Goal: Book appointment/travel/reservation

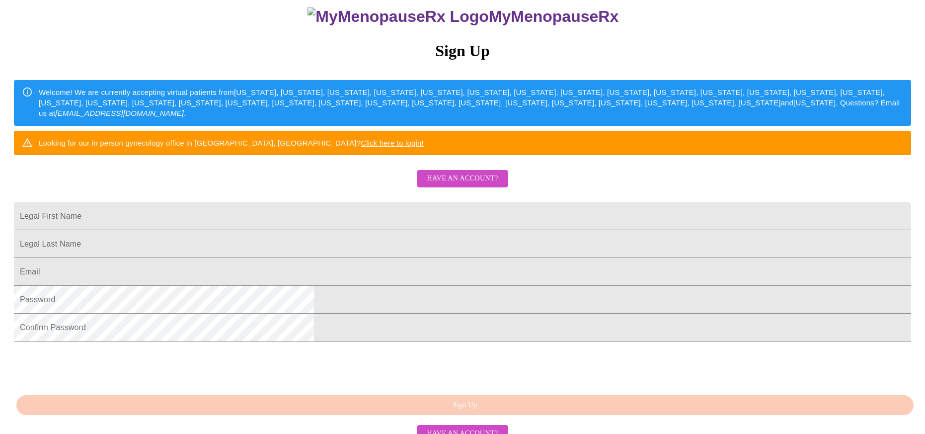
scroll to position [190, 0]
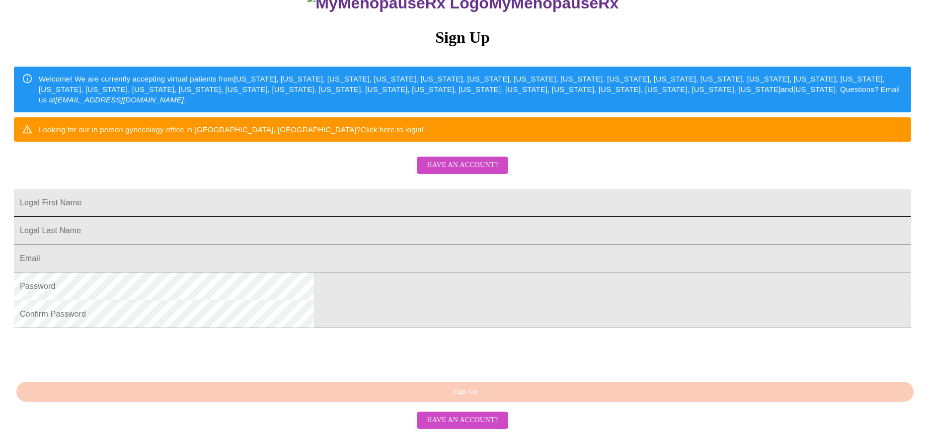
click at [415, 189] on input "Legal First Name" at bounding box center [462, 203] width 897 height 28
type input "[PERSON_NAME]"
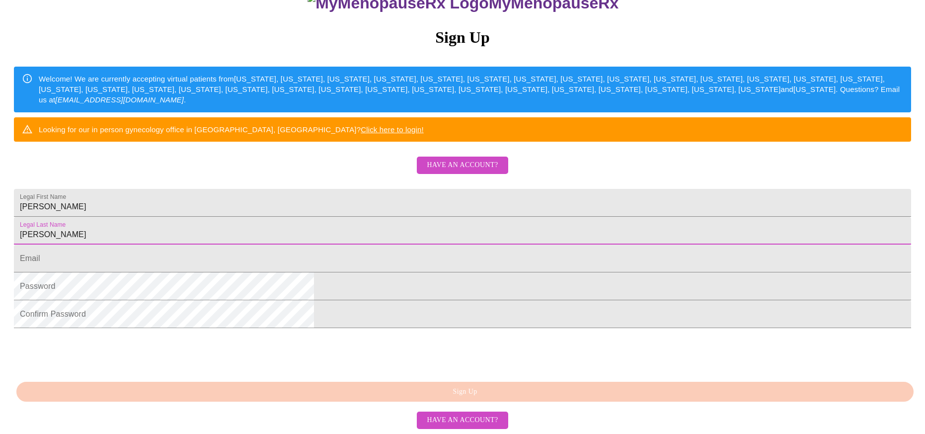
type input "[PERSON_NAME]"
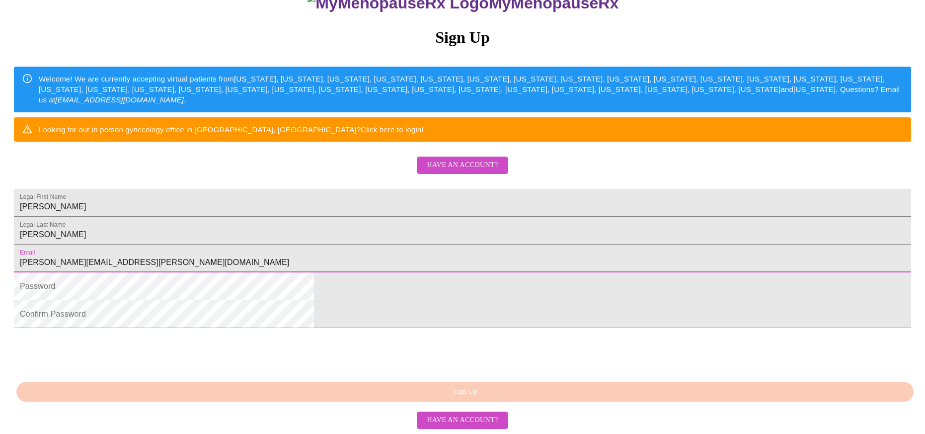
type input "[PERSON_NAME][EMAIL_ADDRESS][PERSON_NAME][DOMAIN_NAME]"
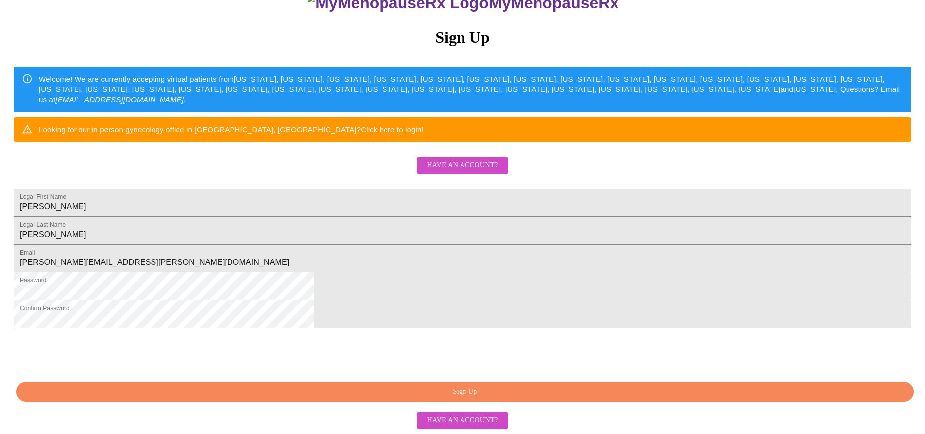
click at [494, 385] on button "Sign Up" at bounding box center [464, 392] width 897 height 20
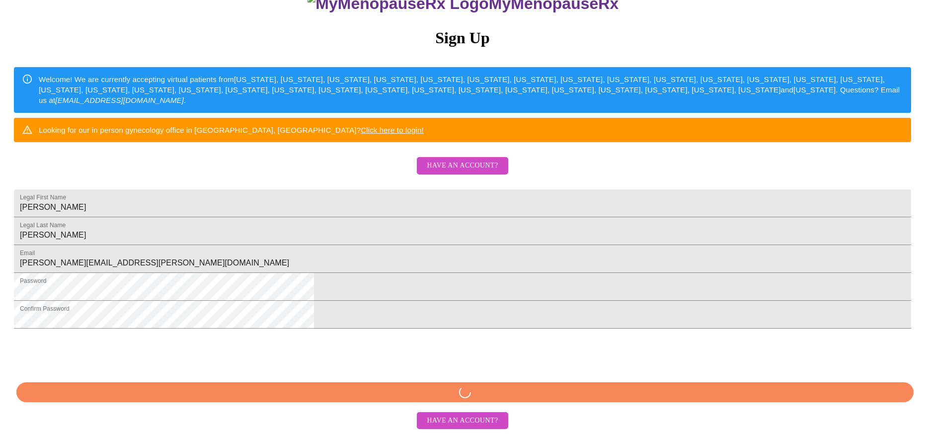
scroll to position [189, 0]
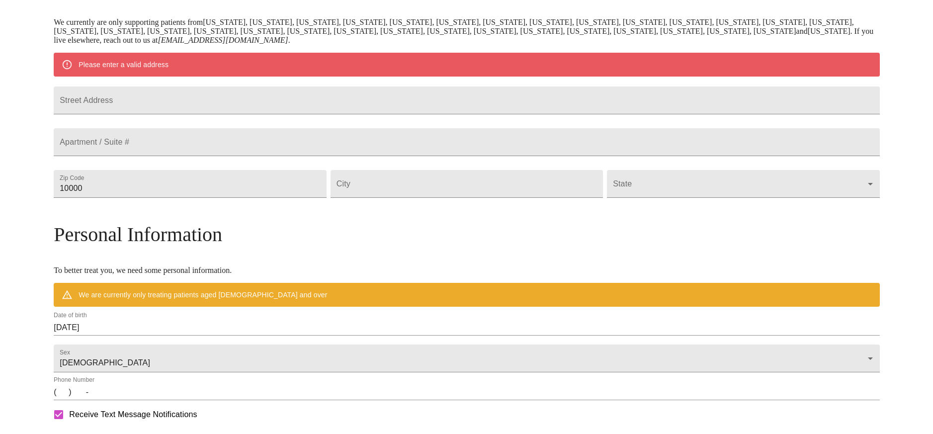
scroll to position [151, 0]
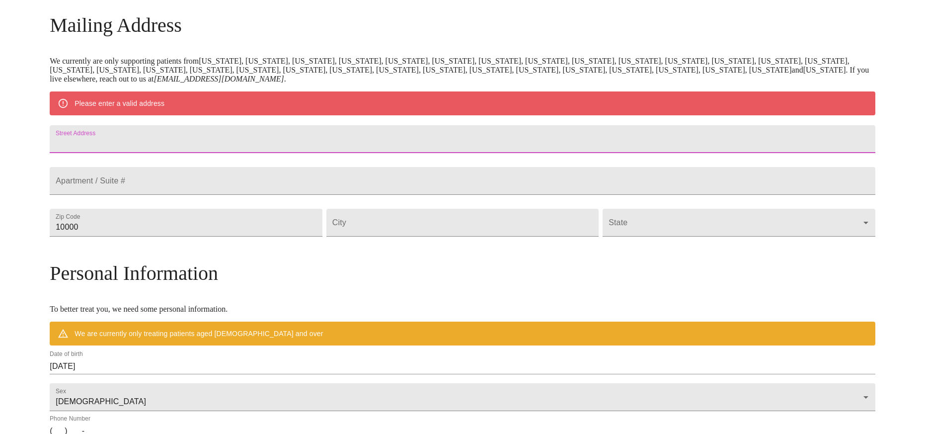
click at [338, 144] on input "Street Address" at bounding box center [462, 139] width 825 height 28
type input "[STREET_ADDRESS]"
type input "38344"
type input "Huntingdon"
click at [675, 230] on form "State ​" at bounding box center [739, 220] width 272 height 33
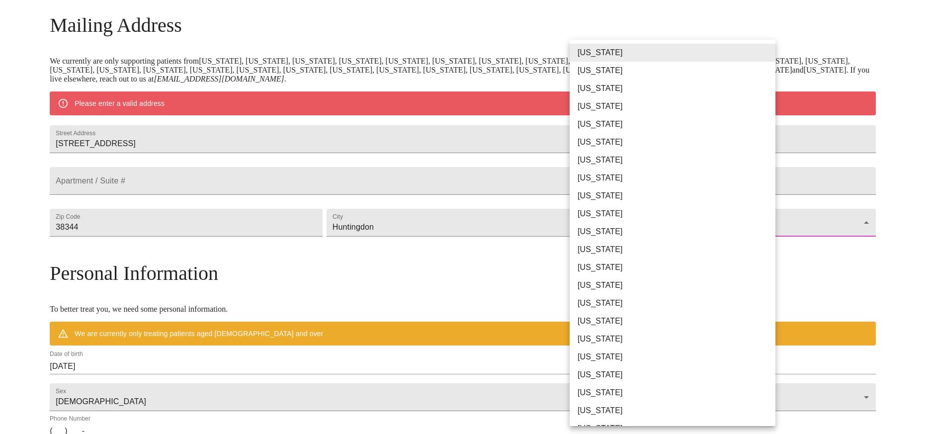
click at [678, 248] on body "MyMenopauseRx Welcome to MyMenopauseRx Since it's your first time here, you'll …" at bounding box center [466, 240] width 925 height 775
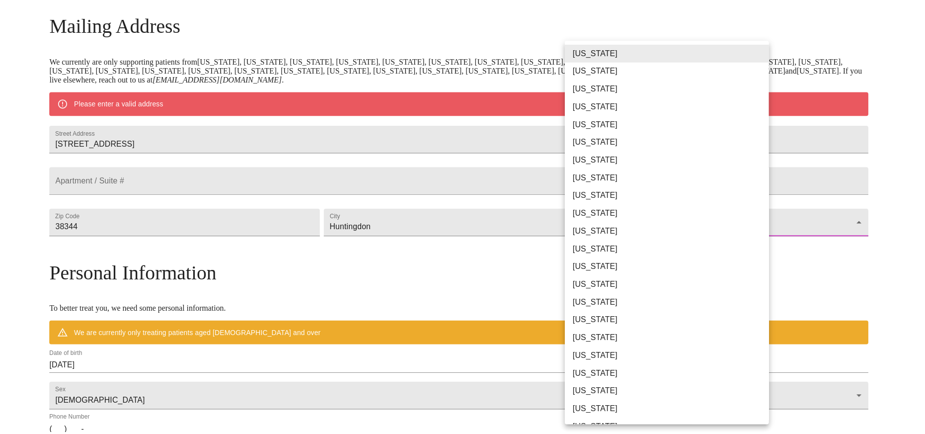
scroll to position [516, 0]
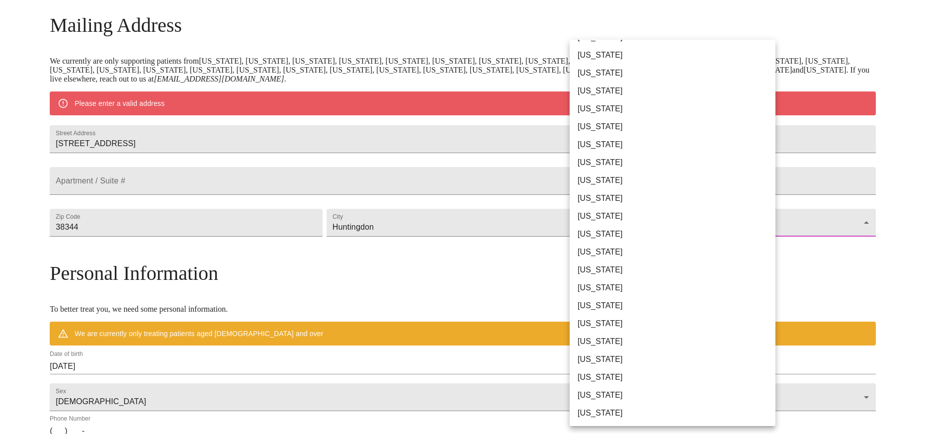
click at [668, 270] on li "[US_STATE]" at bounding box center [675, 270] width 213 height 18
type input "[US_STATE]"
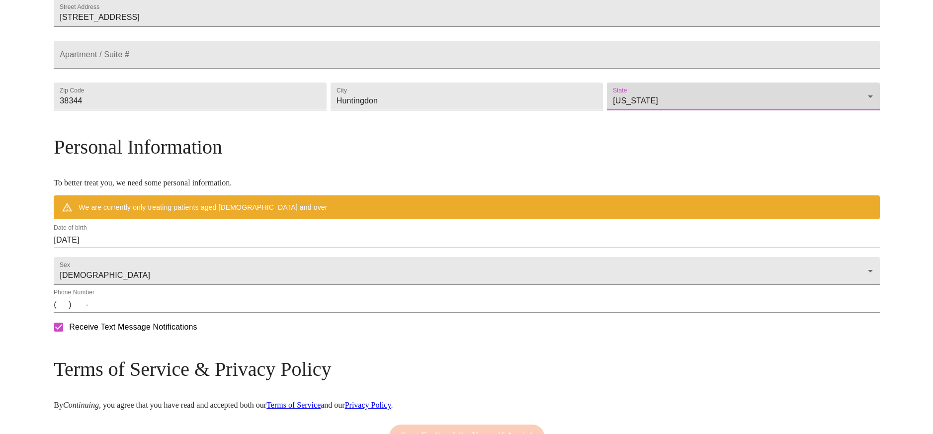
scroll to position [250, 0]
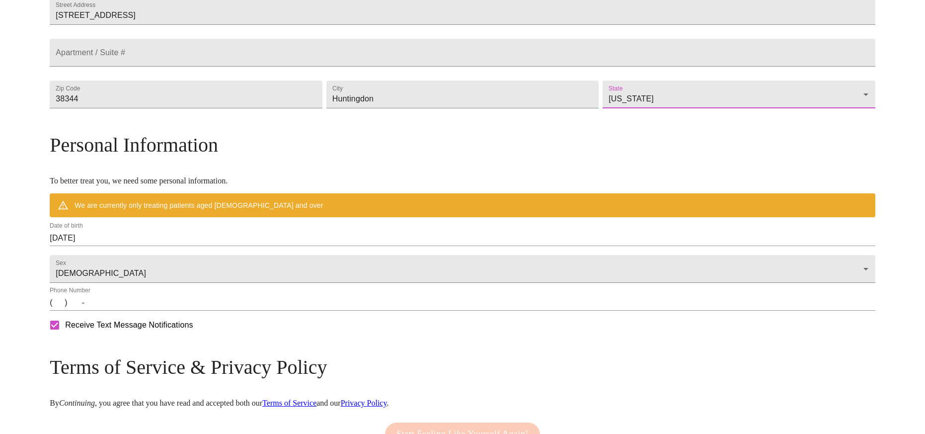
click at [362, 246] on div "Date of birth [DEMOGRAPHIC_DATA]" at bounding box center [462, 234] width 825 height 24
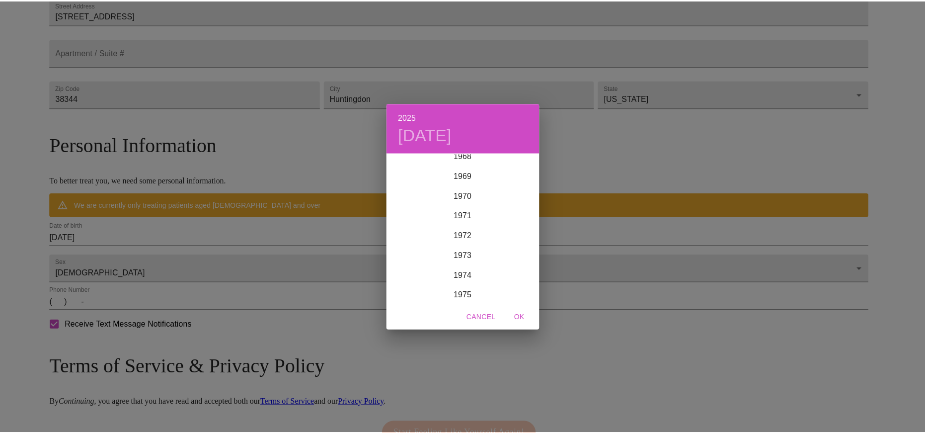
scroll to position [1401, 0]
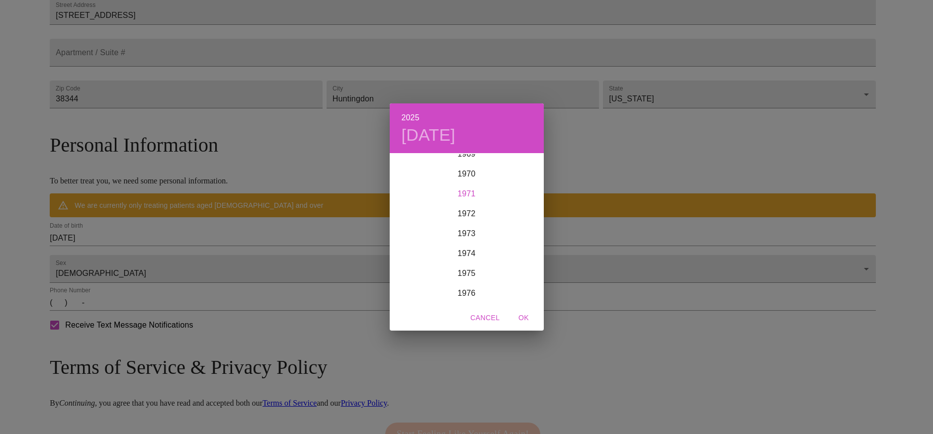
click at [465, 196] on div "1971" at bounding box center [467, 194] width 154 height 20
click at [463, 171] on div "Feb" at bounding box center [466, 172] width 51 height 37
click at [465, 256] on p "24" at bounding box center [467, 259] width 8 height 10
click at [521, 317] on span "OK" at bounding box center [524, 318] width 24 height 12
type input "[DATE]"
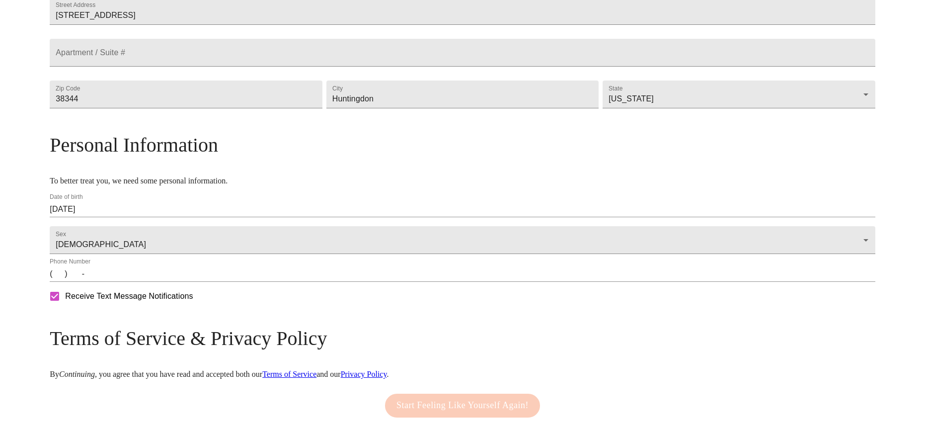
click at [161, 282] on input "(   )    -" at bounding box center [462, 274] width 825 height 16
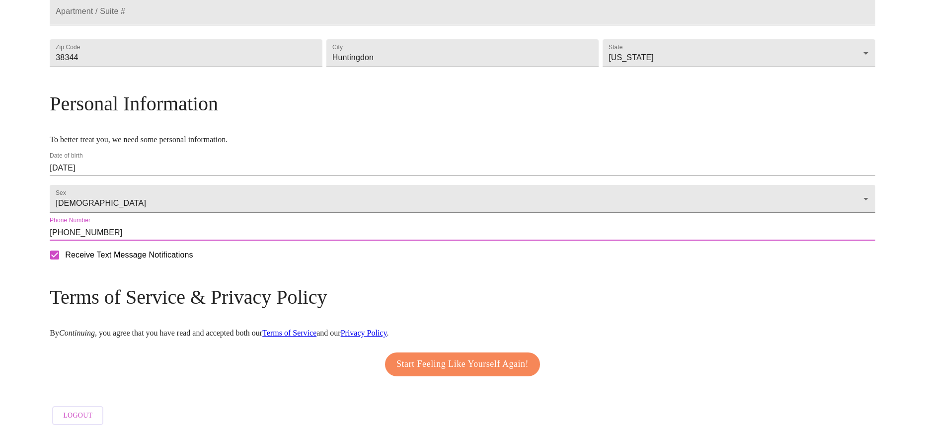
type input "[PHONE_NUMBER]"
click at [428, 356] on span "Start Feeling Like Yourself Again!" at bounding box center [462, 364] width 132 height 16
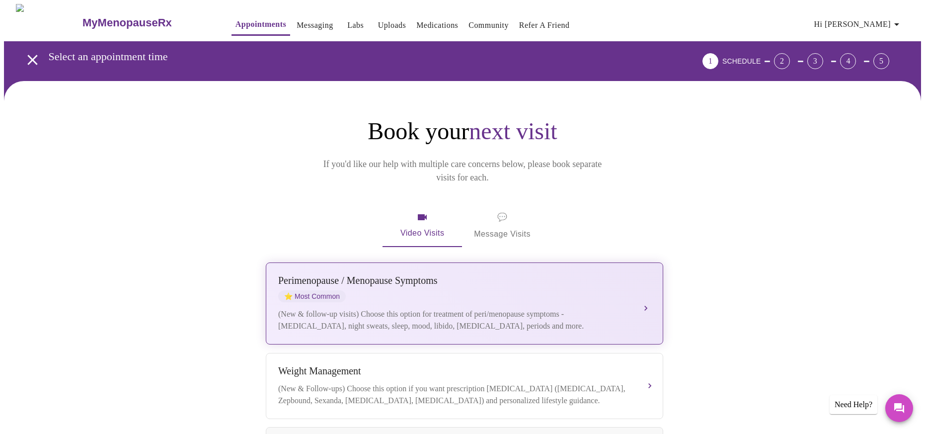
scroll to position [50, 0]
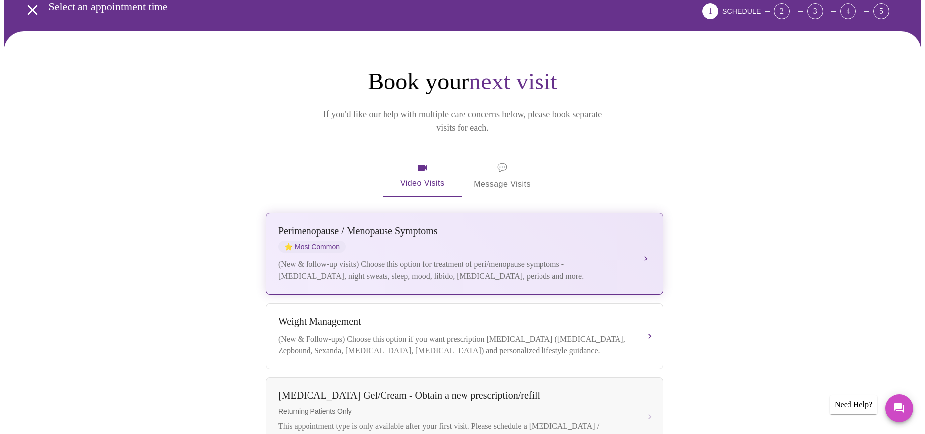
click at [623, 239] on div "[MEDICAL_DATA] / Menopause Symptoms ⭐ Most Common (New & follow-up visits) Choo…" at bounding box center [464, 253] width 373 height 57
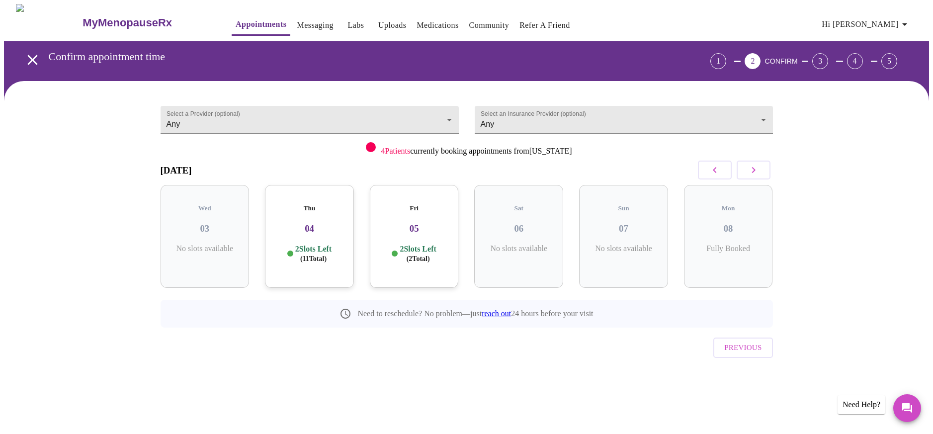
click at [311, 223] on h3 "04" at bounding box center [309, 228] width 73 height 11
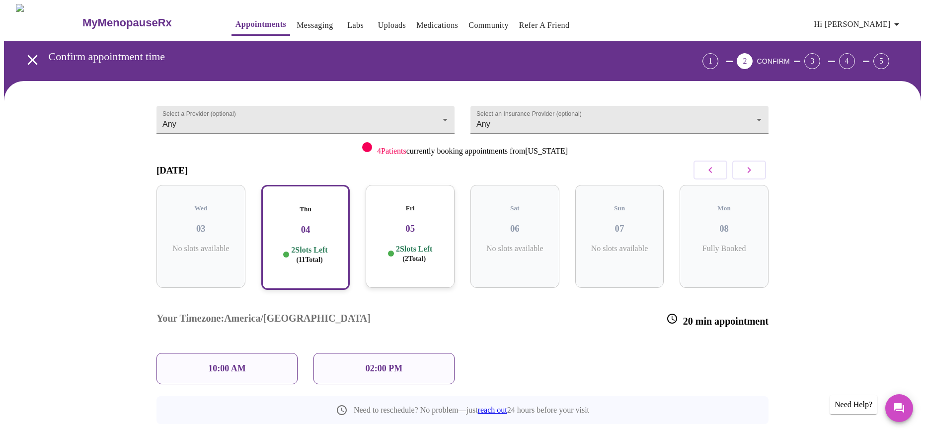
click at [230, 363] on p "10:00 AM" at bounding box center [227, 368] width 38 height 10
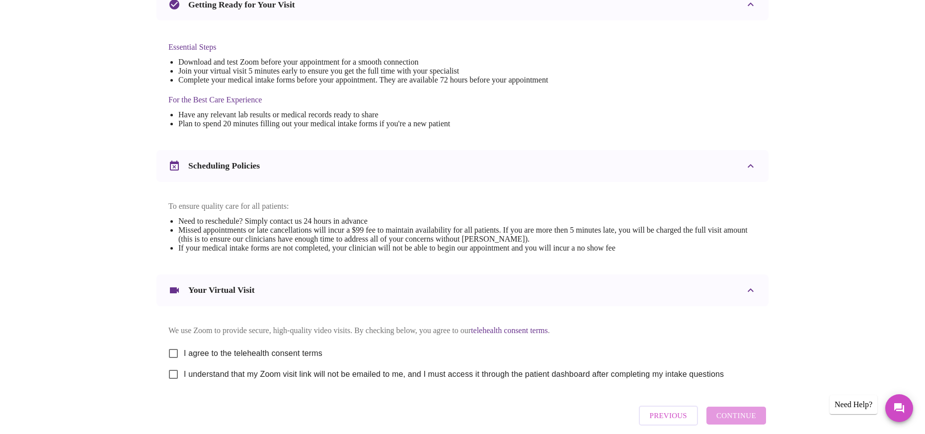
scroll to position [287, 0]
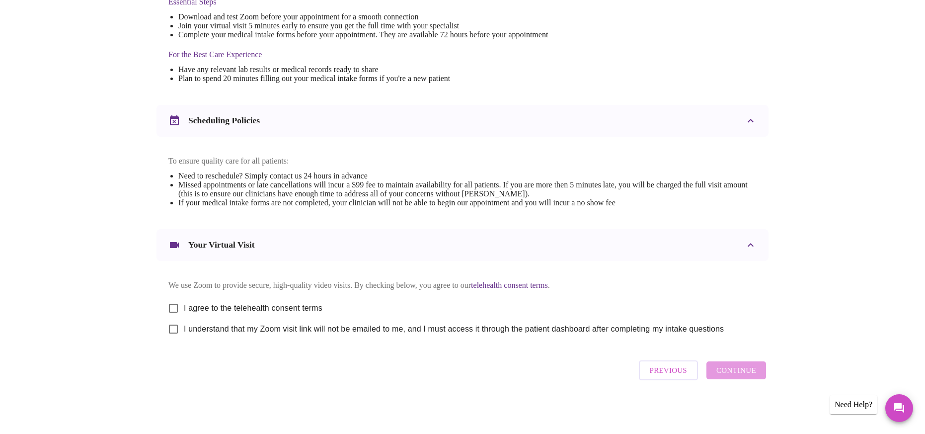
click at [171, 307] on input "I agree to the telehealth consent terms" at bounding box center [173, 308] width 21 height 21
checkbox input "true"
click at [172, 327] on input "I understand that my Zoom visit link will not be emailed to me, and I must acce…" at bounding box center [173, 328] width 21 height 21
checkbox input "true"
click at [738, 375] on span "Continue" at bounding box center [736, 370] width 40 height 13
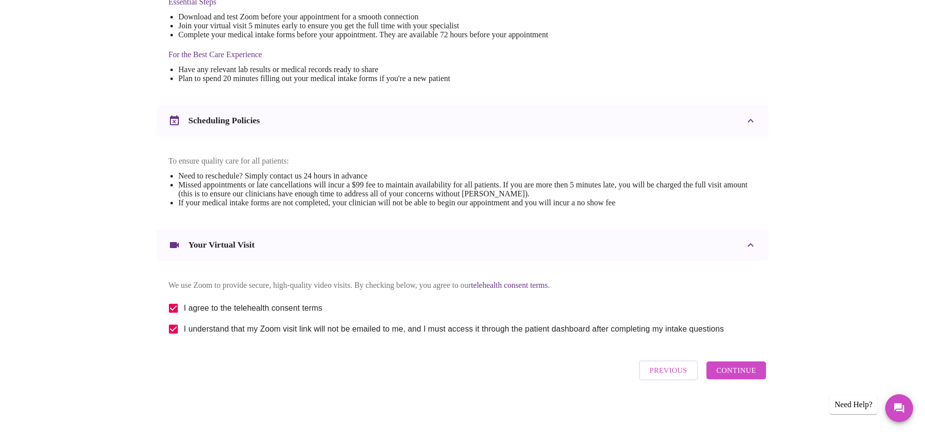
scroll to position [0, 0]
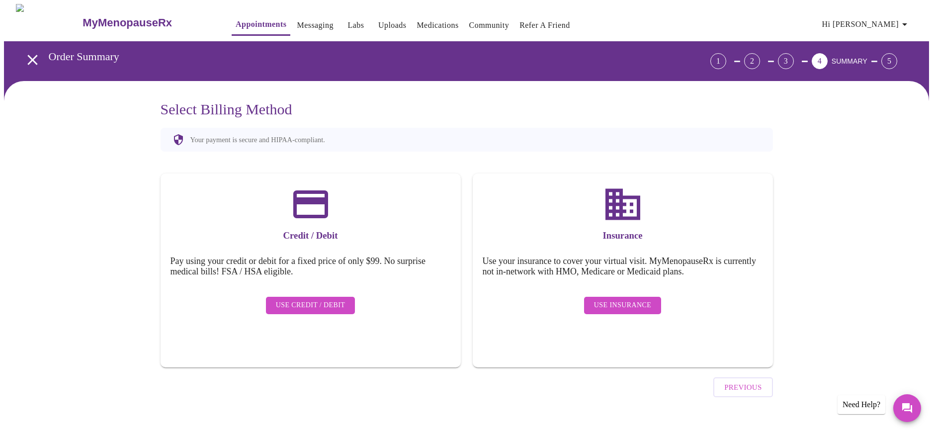
click at [623, 299] on span "Use Insurance" at bounding box center [622, 305] width 57 height 12
